Goal: Information Seeking & Learning: Learn about a topic

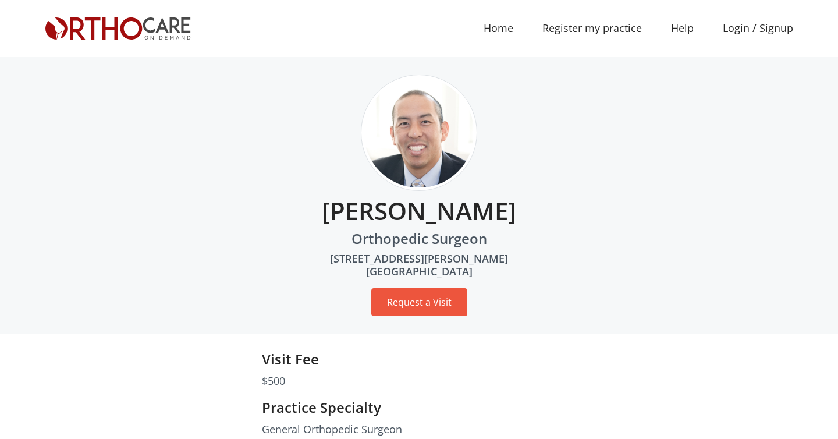
click at [118, 18] on img at bounding box center [117, 28] width 145 height 22
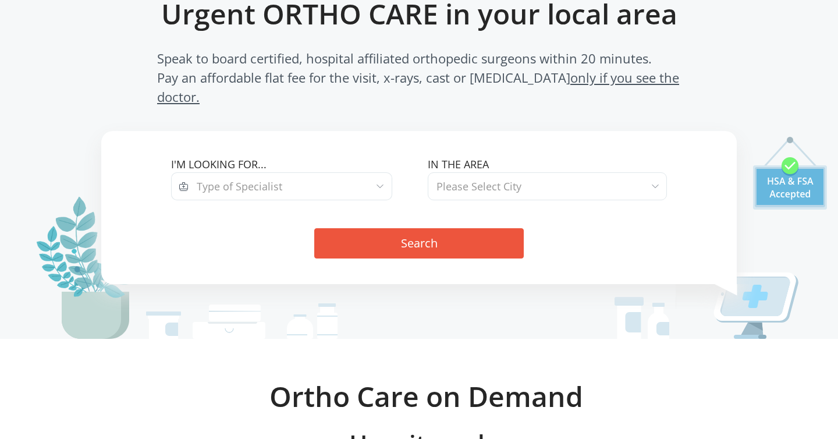
scroll to position [97, 0]
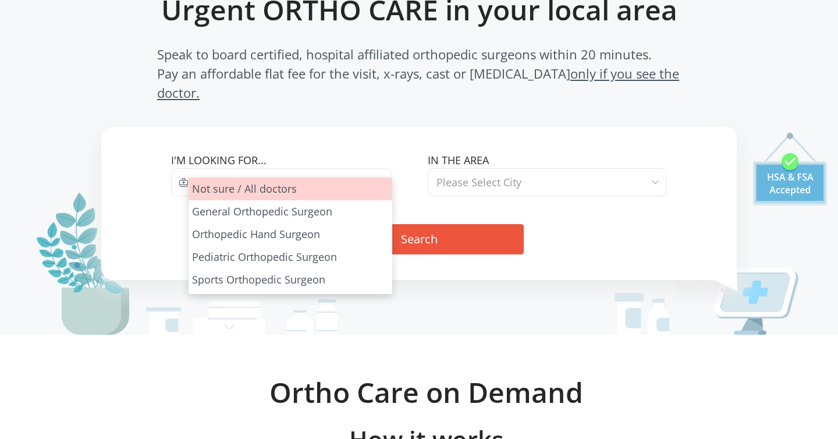
click at [321, 168] on span "Type of Specialist" at bounding box center [289, 182] width 203 height 28
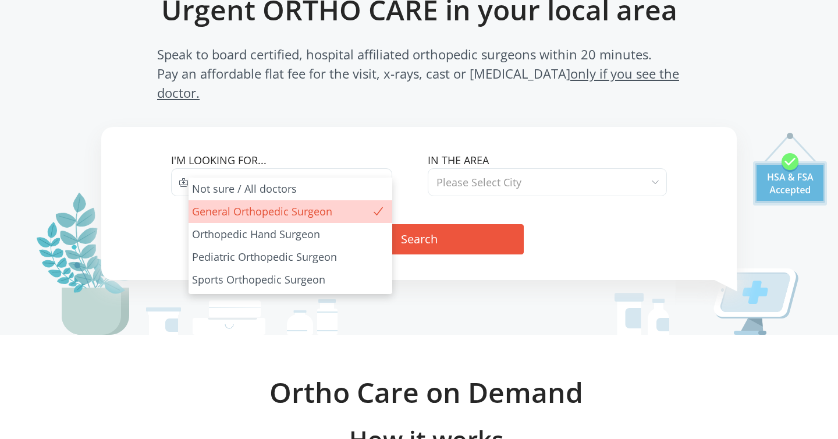
click at [325, 174] on span "General Orthopedic Surgeon" at bounding box center [267, 182] width 140 height 16
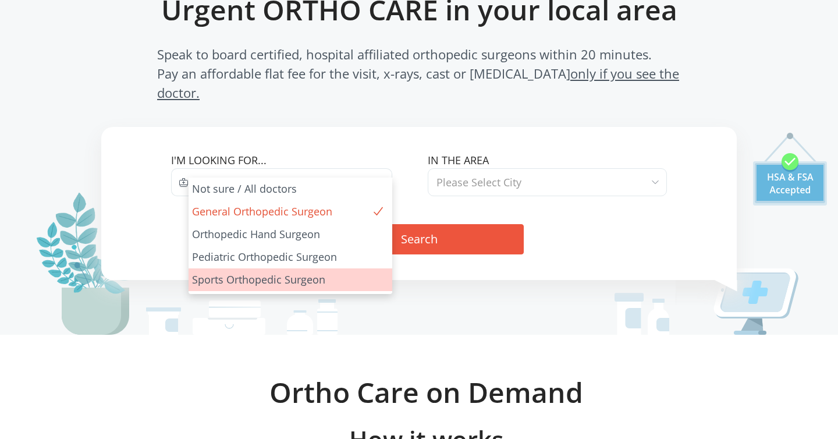
drag, startPoint x: 311, startPoint y: 267, endPoint x: 318, endPoint y: 280, distance: 14.6
select select "4"
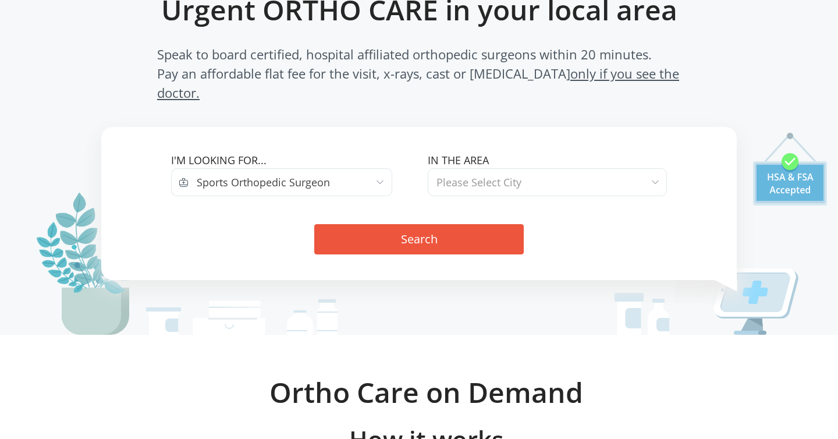
click at [485, 175] on span "Please Select City" at bounding box center [478, 182] width 85 height 14
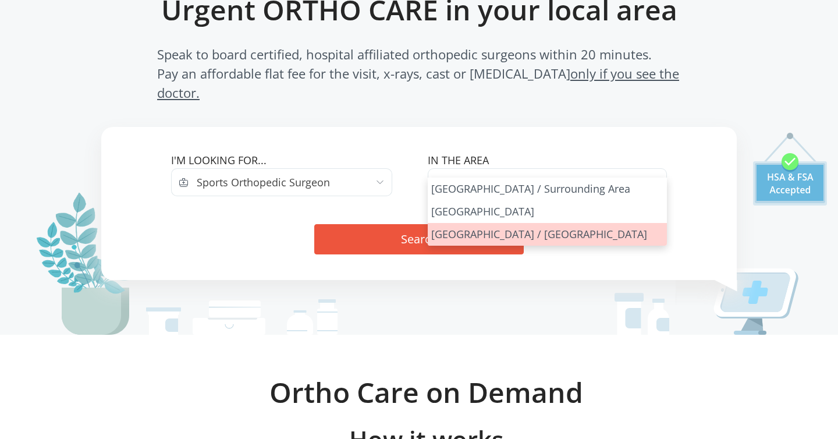
select select "San Francisco Bay Area"
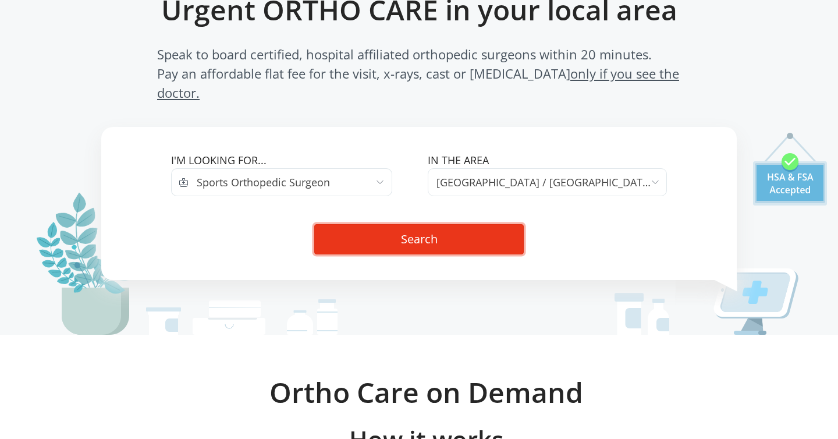
click at [446, 227] on button "Search" at bounding box center [418, 239] width 209 height 30
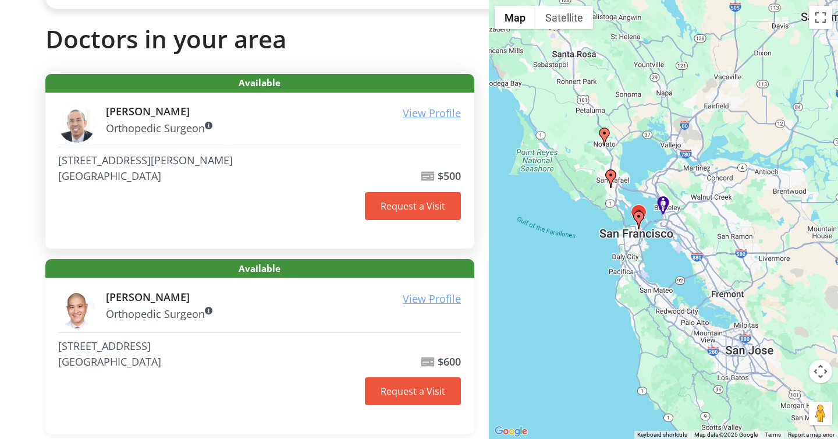
scroll to position [168, 0]
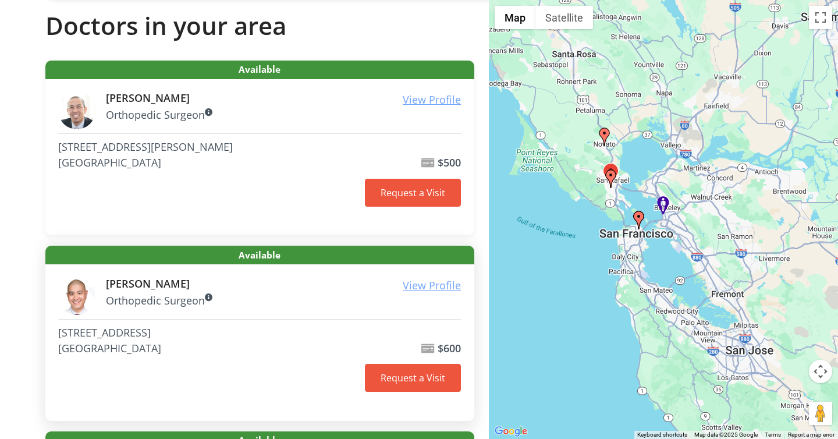
click at [130, 294] on p "Orthopedic Surgeon" at bounding box center [283, 301] width 355 height 16
click at [424, 290] on u "View Profile" at bounding box center [432, 285] width 58 height 14
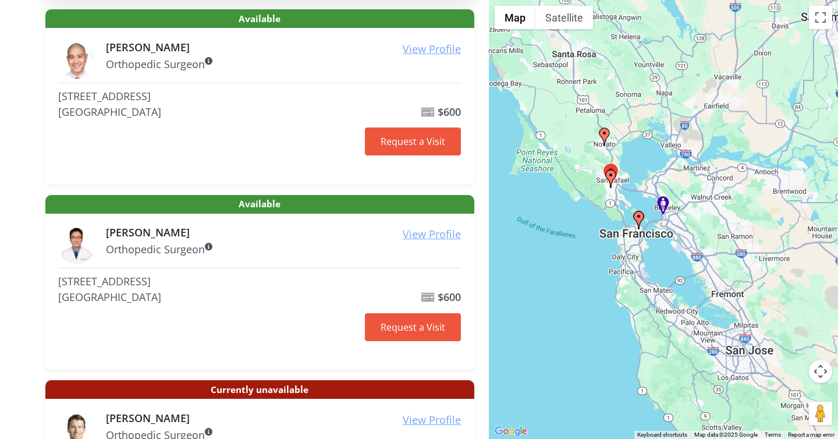
scroll to position [405, 0]
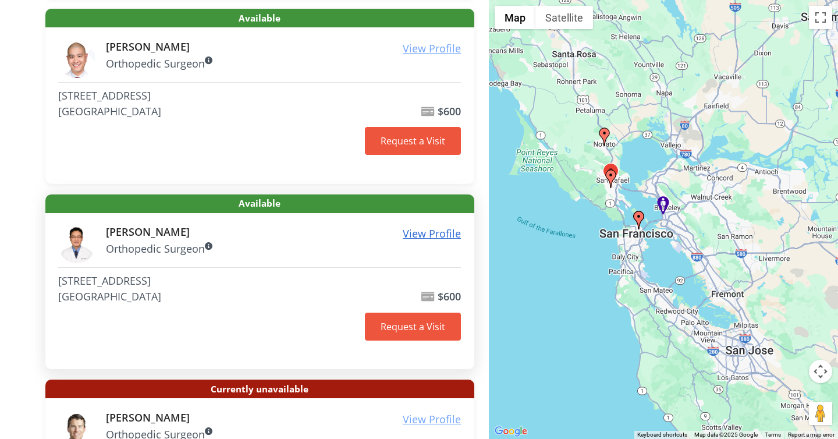
click at [412, 233] on u "View Profile" at bounding box center [432, 233] width 58 height 14
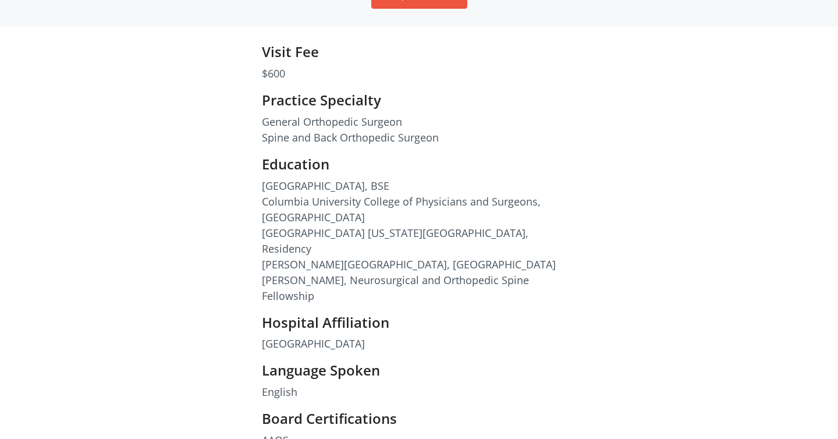
scroll to position [306, 0]
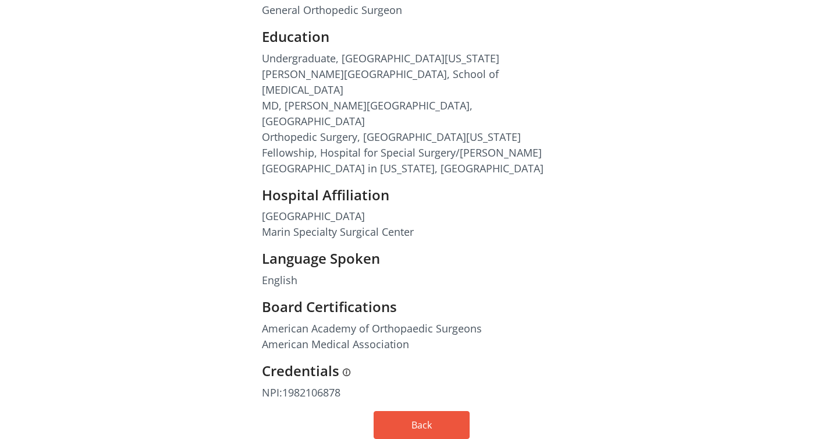
scroll to position [265, 0]
